Goal: Navigation & Orientation: Find specific page/section

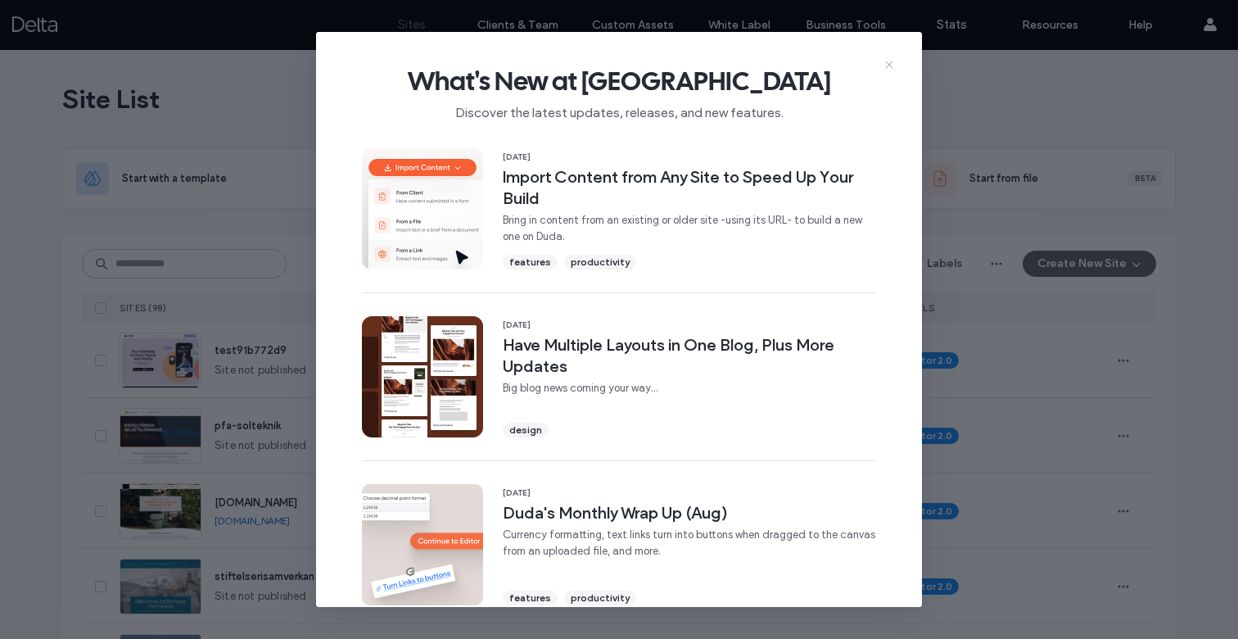
click at [890, 67] on icon at bounding box center [888, 64] width 13 height 13
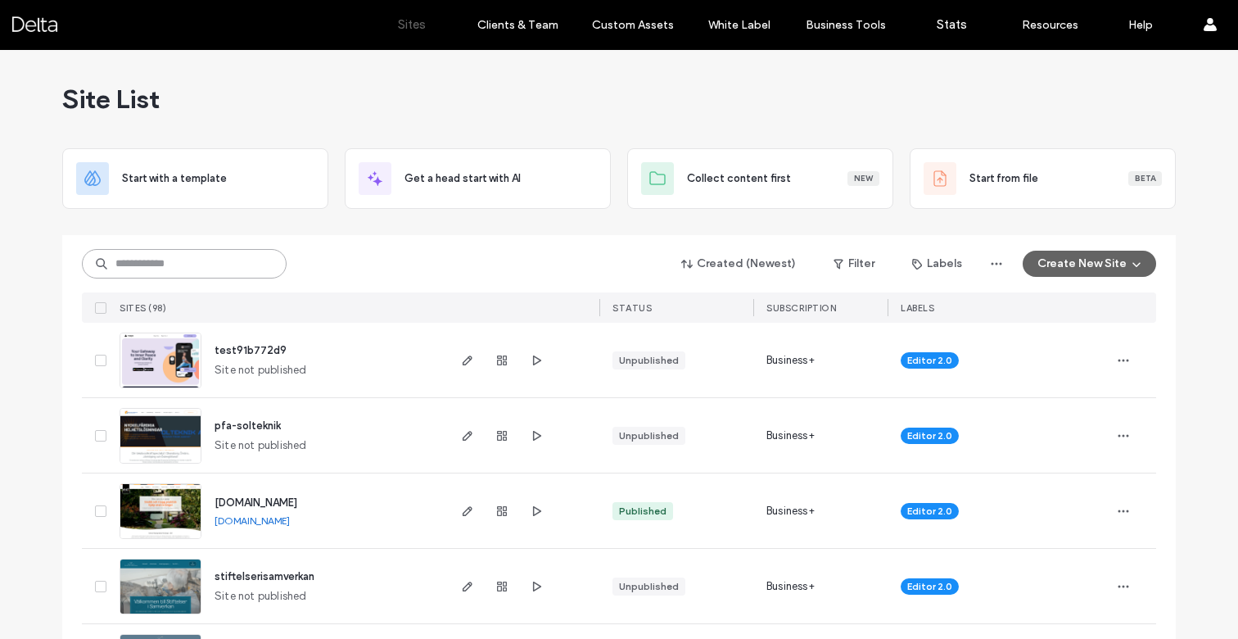
click at [172, 261] on input at bounding box center [184, 263] width 205 height 29
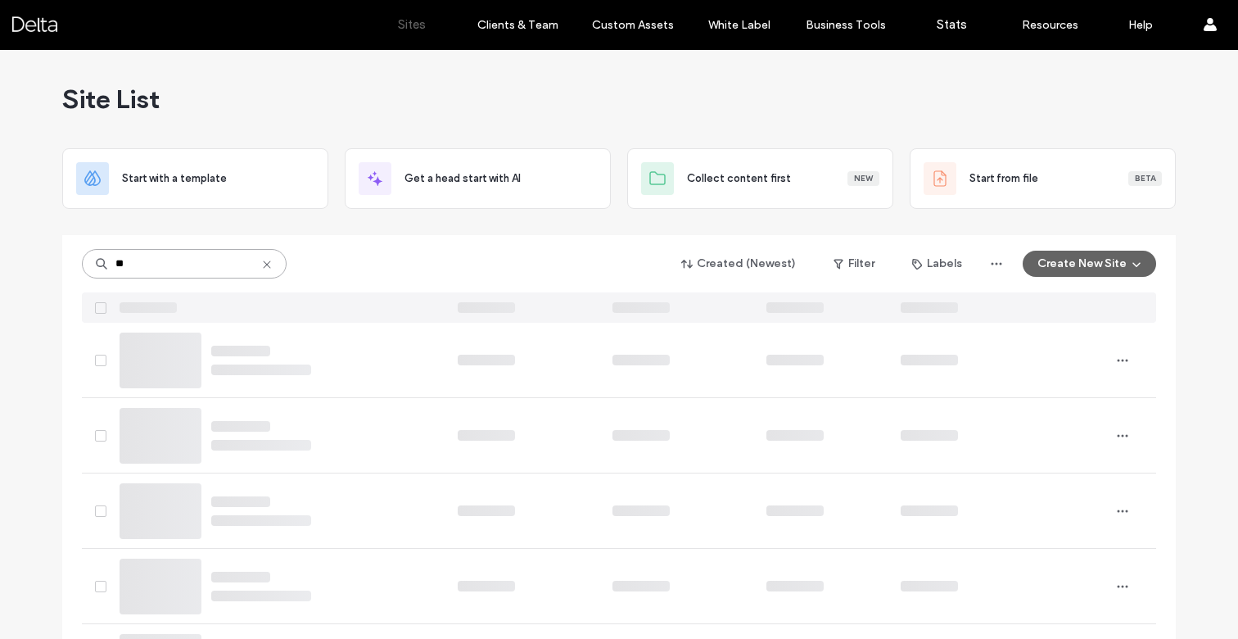
type input "***"
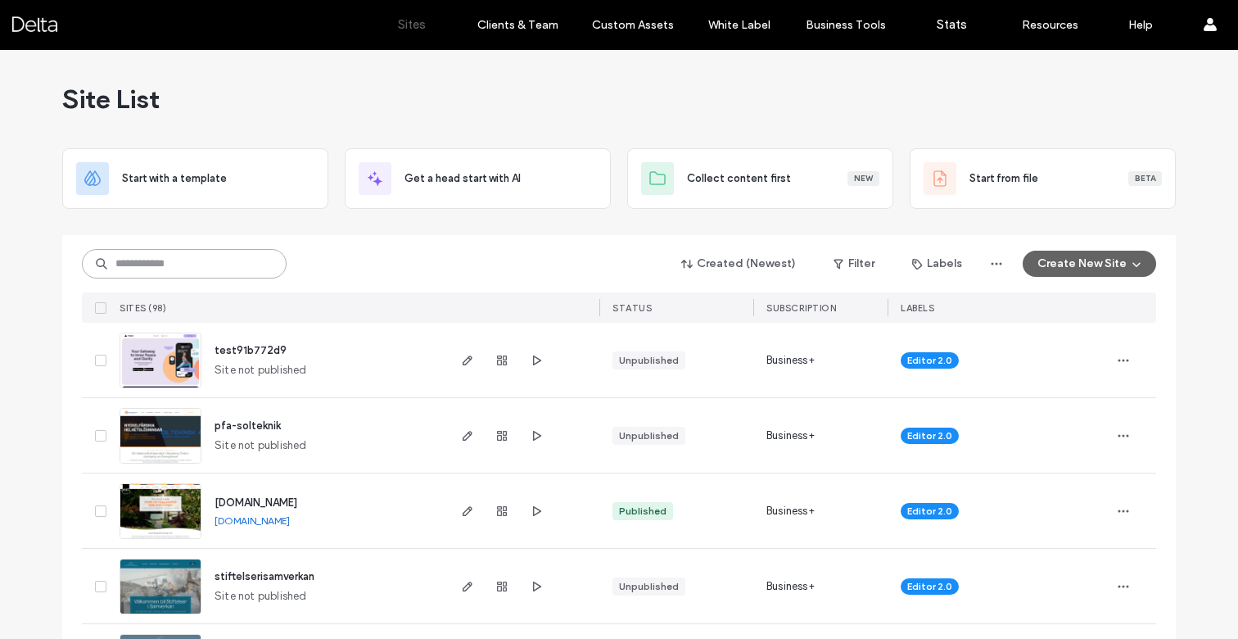
click at [121, 265] on input at bounding box center [184, 263] width 205 height 29
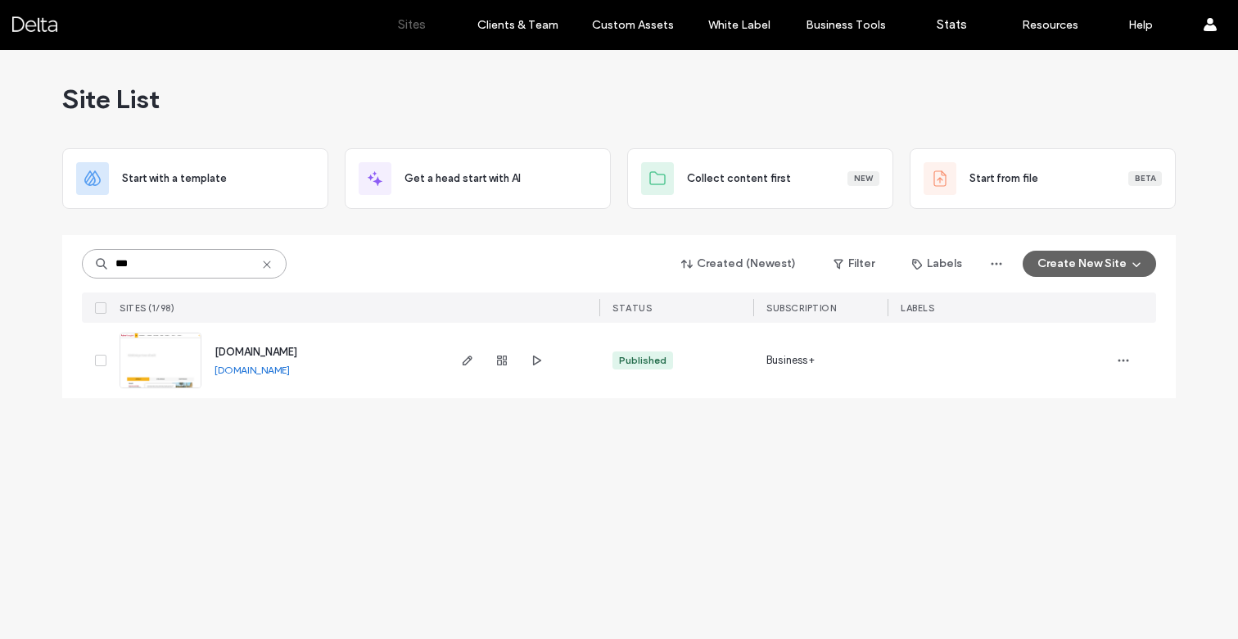
type input "***"
click at [228, 346] on span "[DOMAIN_NAME]" at bounding box center [255, 351] width 83 height 12
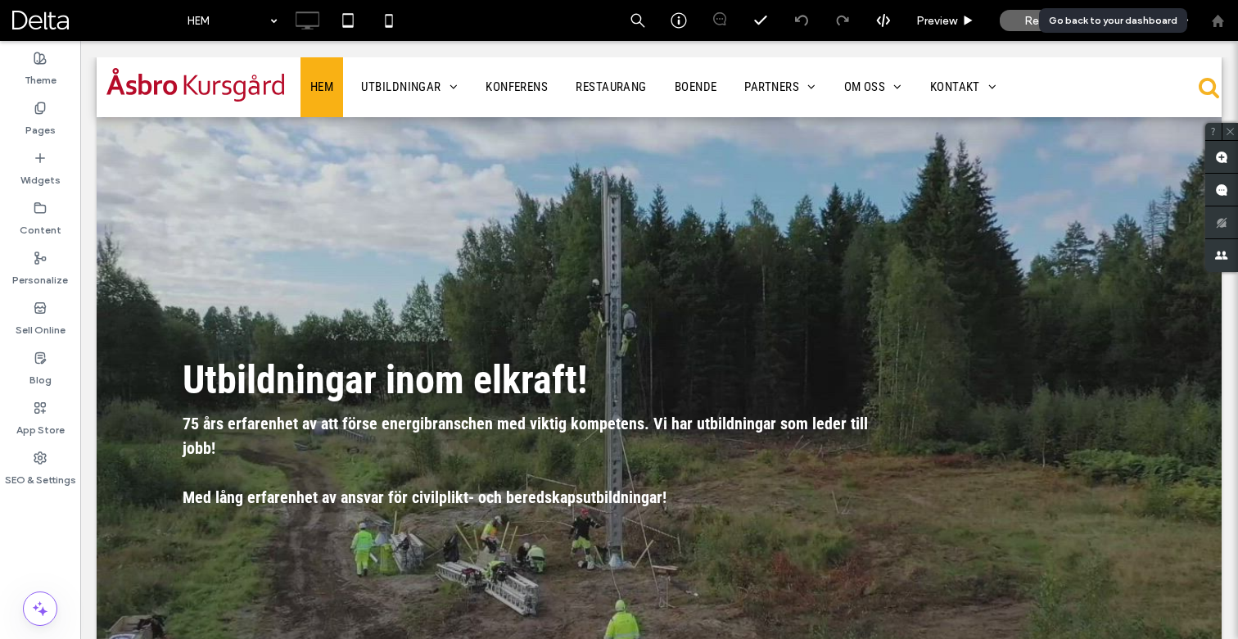
click at [1209, 28] on div at bounding box center [1217, 20] width 41 height 41
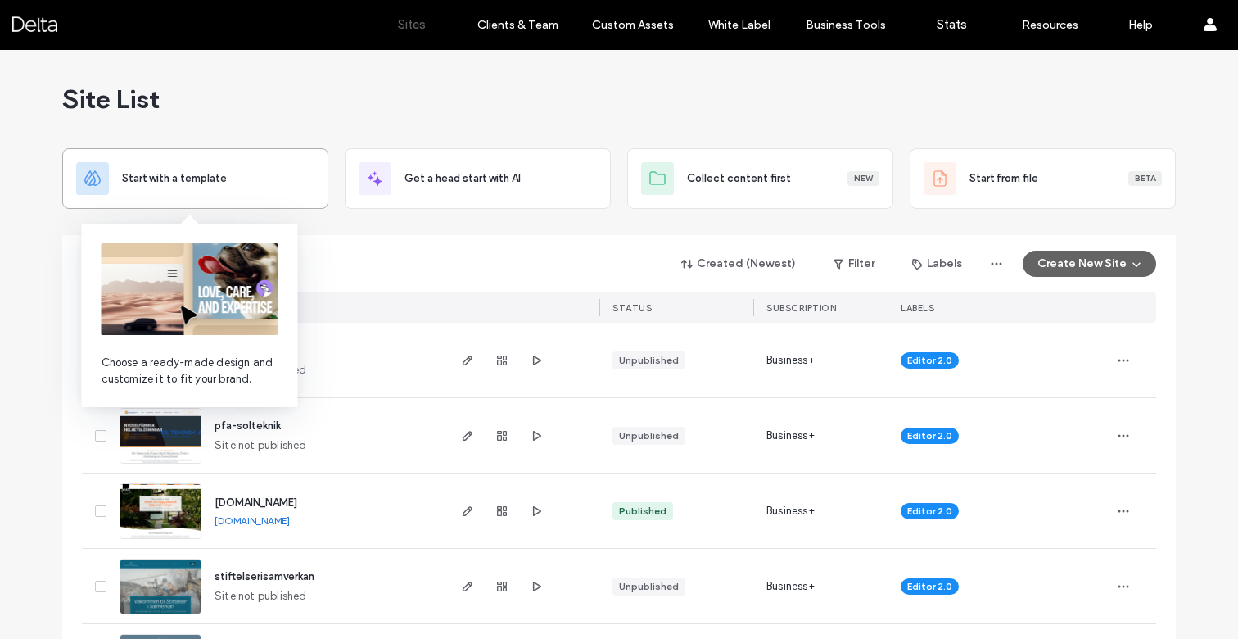
click at [269, 185] on div "Start with a template" at bounding box center [218, 178] width 192 height 16
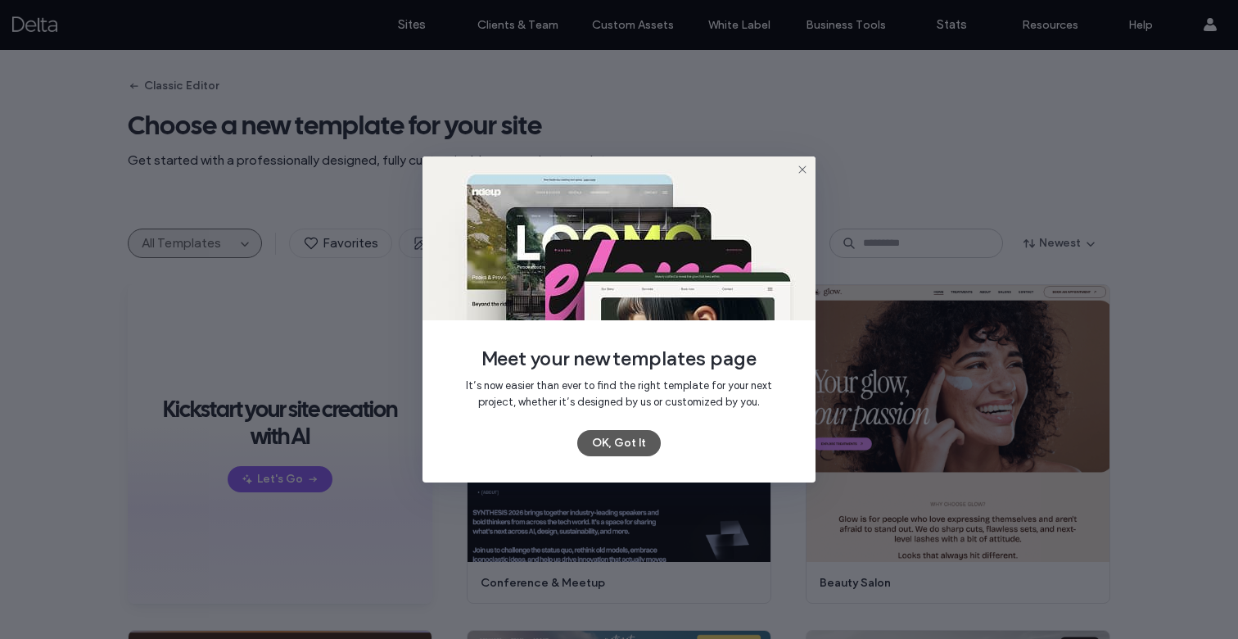
click at [629, 445] on button "OK, Got It" at bounding box center [618, 443] width 83 height 26
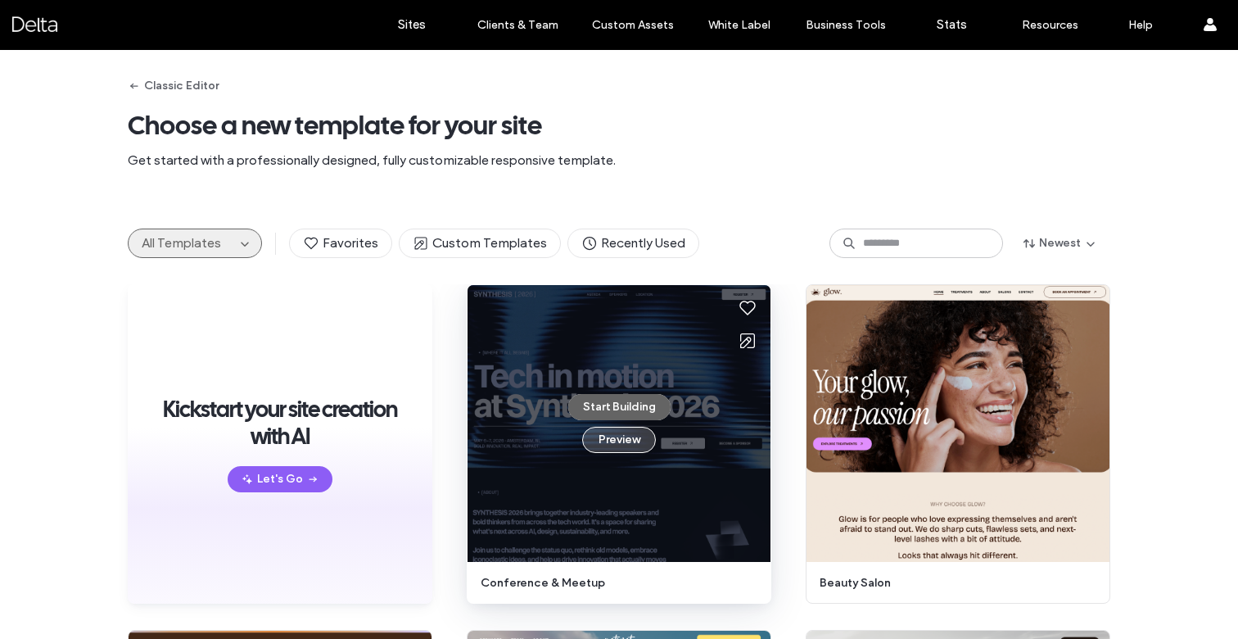
click at [598, 439] on button "Preview" at bounding box center [619, 439] width 74 height 26
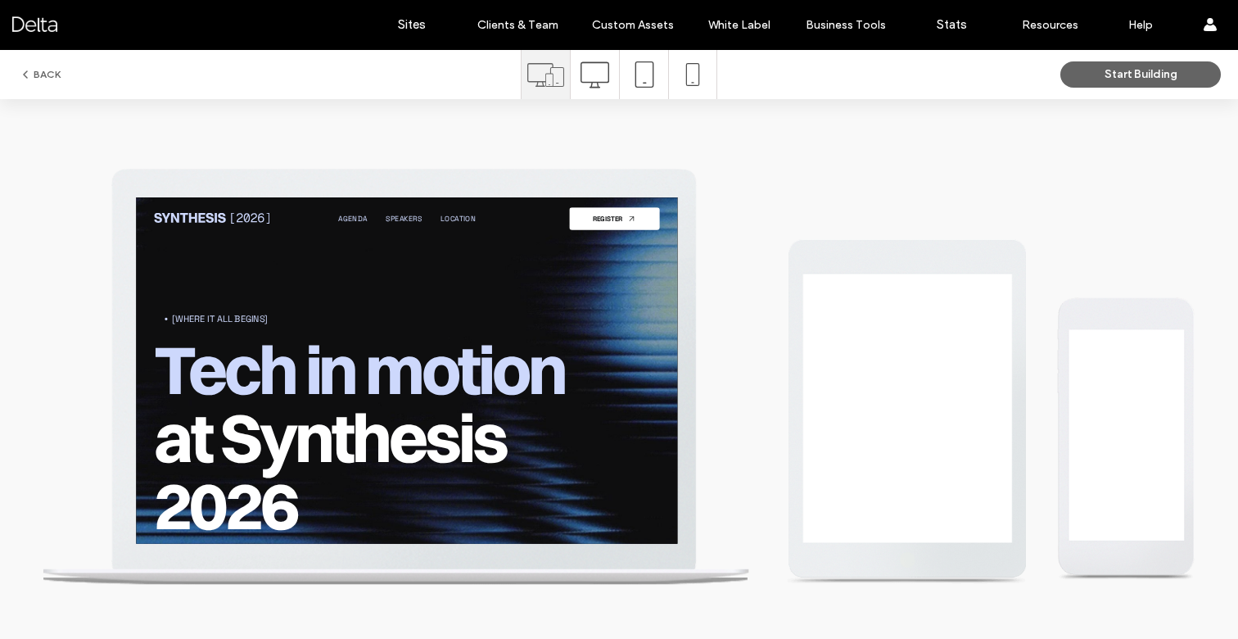
click at [580, 74] on icon at bounding box center [594, 75] width 29 height 29
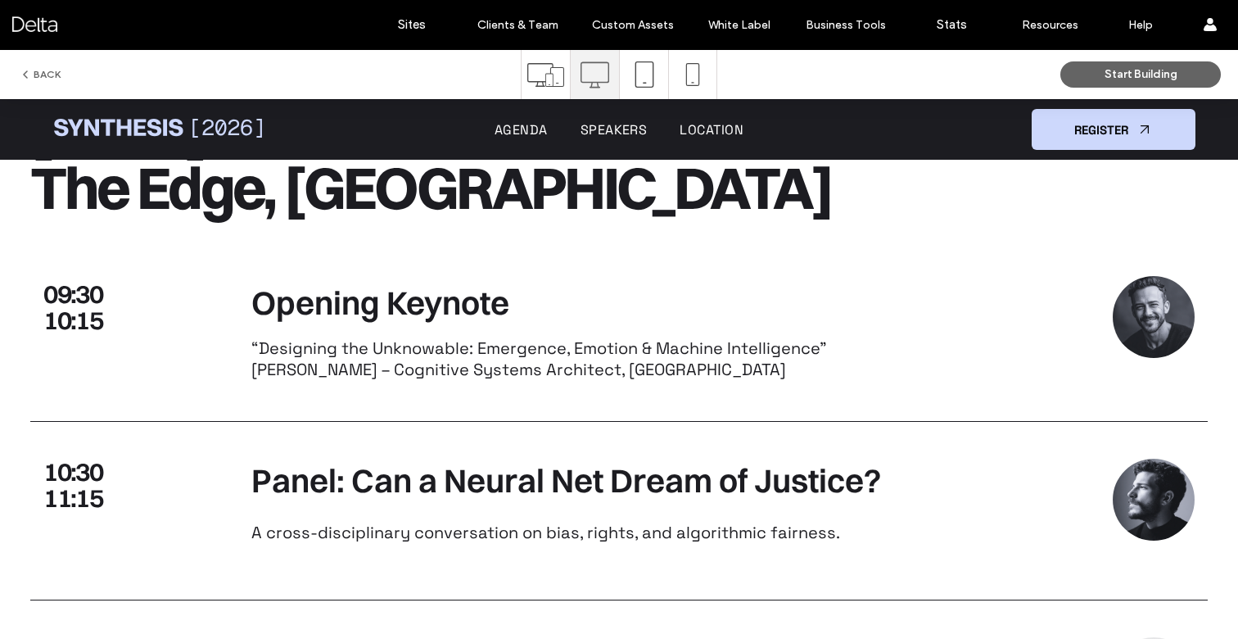
scroll to position [3410, 0]
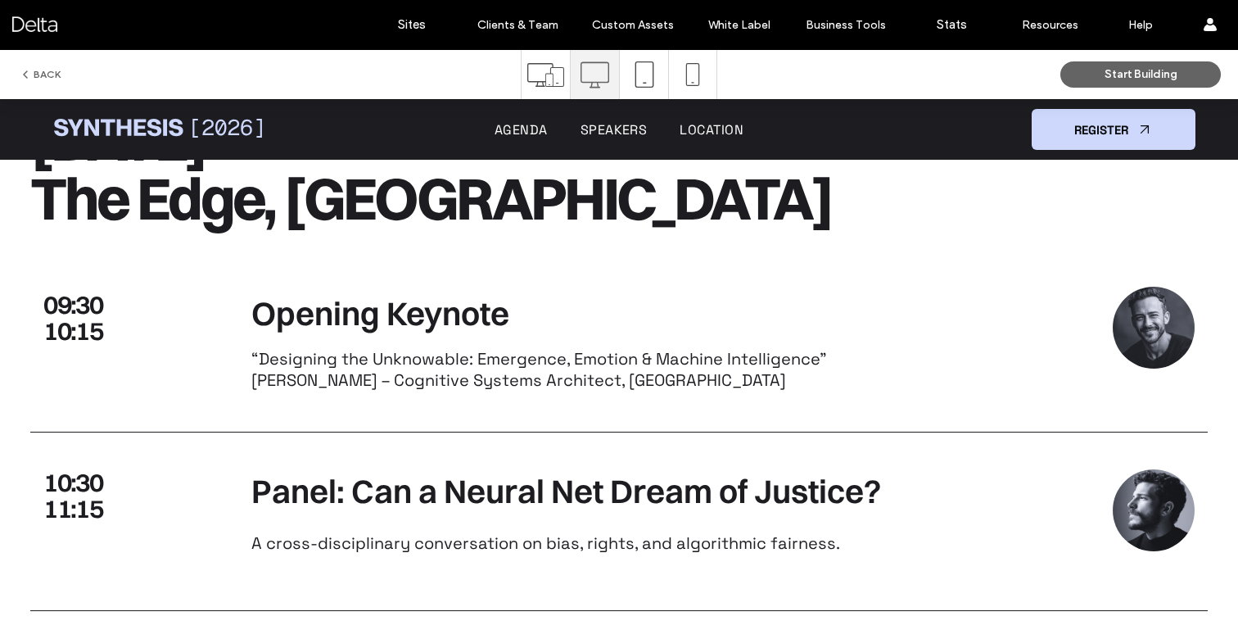
click at [611, 140] on div "Agenda Speakers Location" at bounding box center [618, 129] width 589 height 51
click at [614, 129] on span "Speakers" at bounding box center [613, 129] width 67 height 17
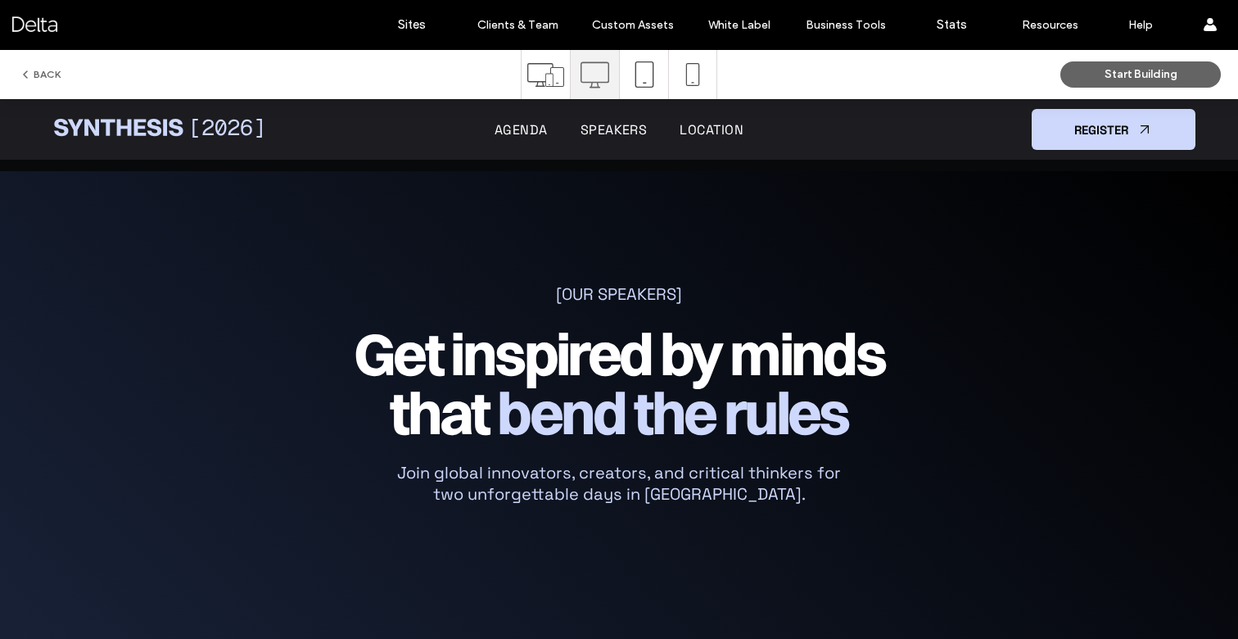
scroll to position [5323, 0]
